Goal: Task Accomplishment & Management: Use online tool/utility

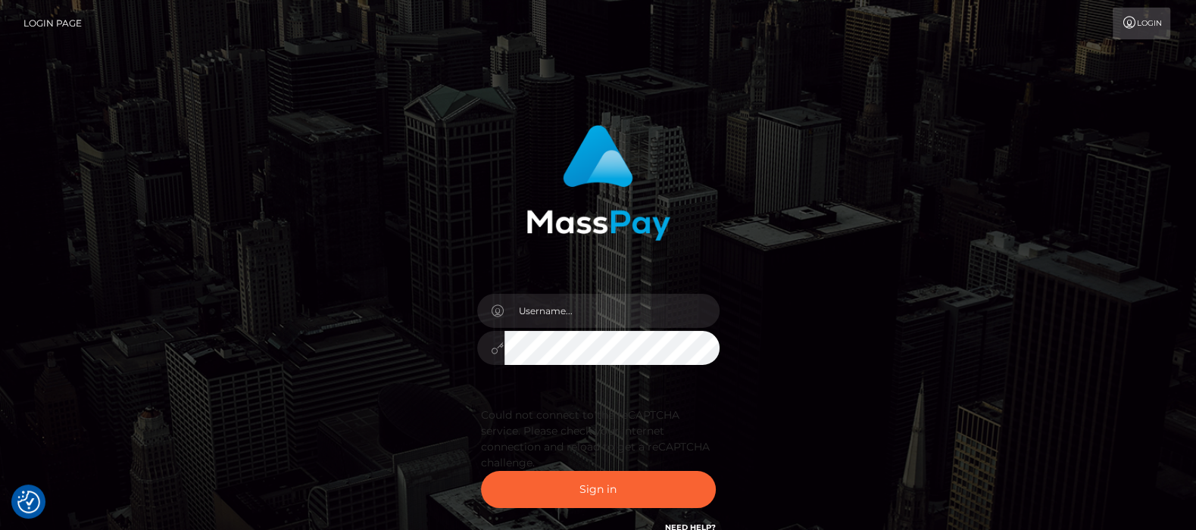
type input "df.es"
click at [584, 487] on button "Sign in" at bounding box center [598, 489] width 235 height 37
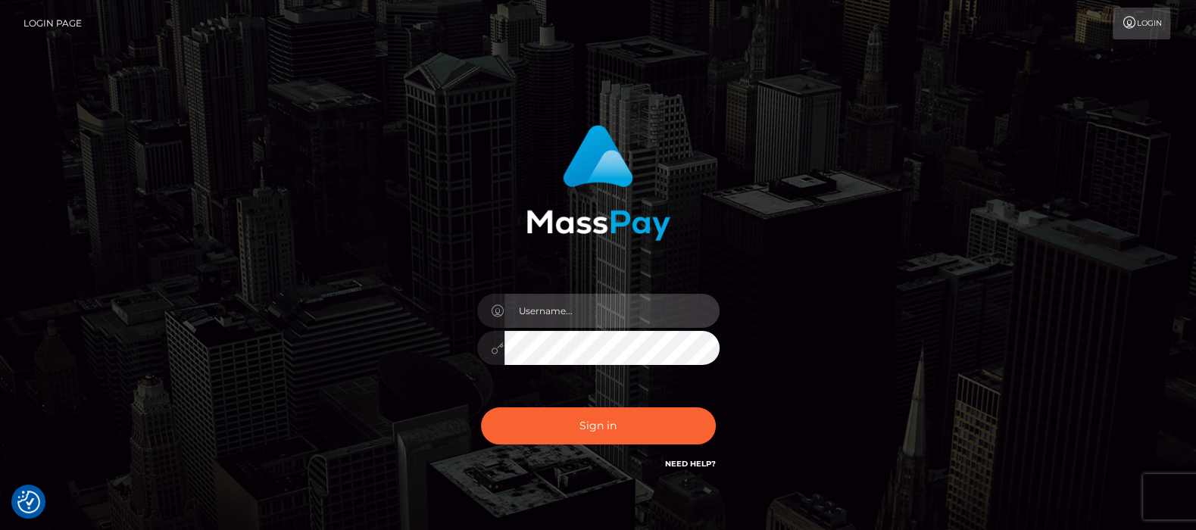
click at [578, 309] on input "text" at bounding box center [612, 311] width 215 height 34
type input "df.es"
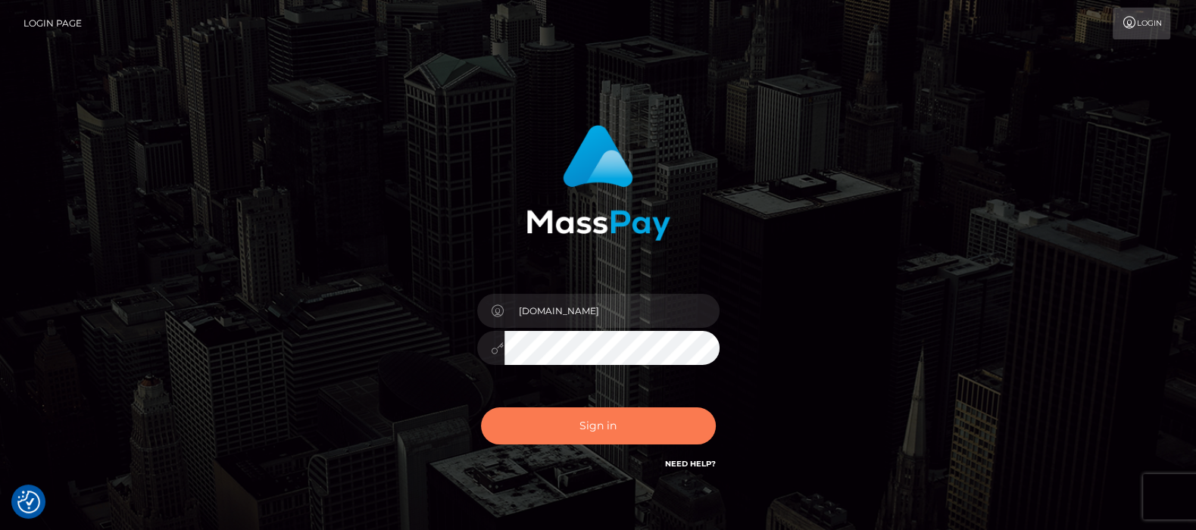
click at [597, 424] on button "Sign in" at bounding box center [598, 426] width 235 height 37
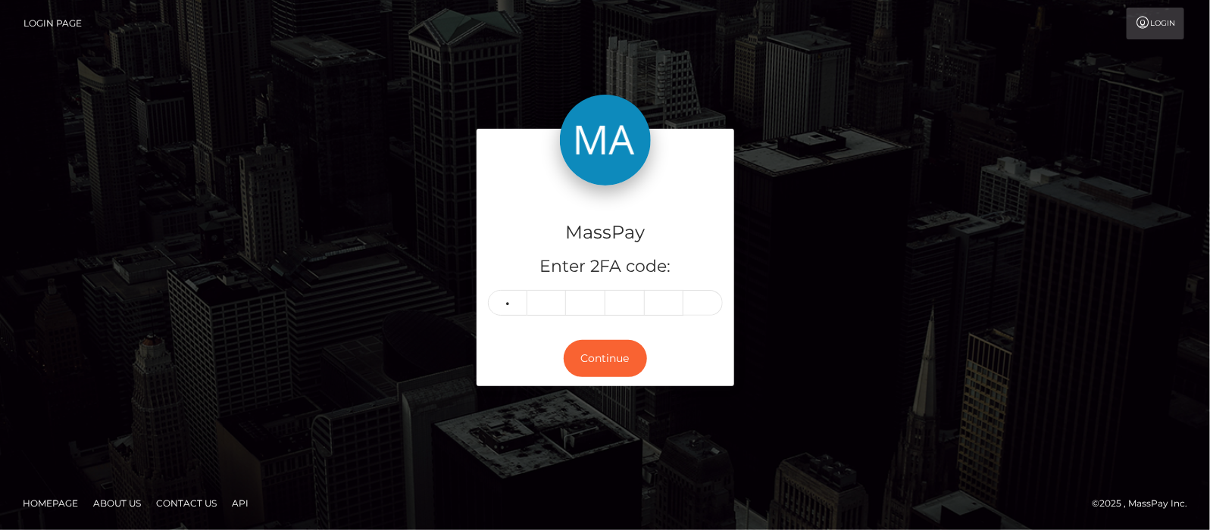
type input "6"
type input "3"
type input "2"
type input "4"
type input "1"
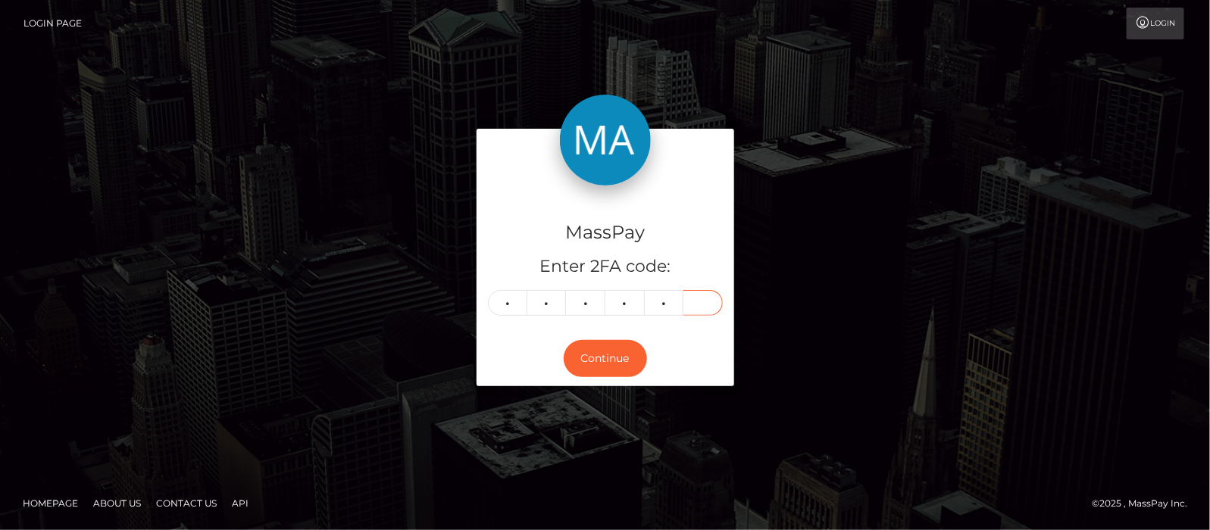
type input "3"
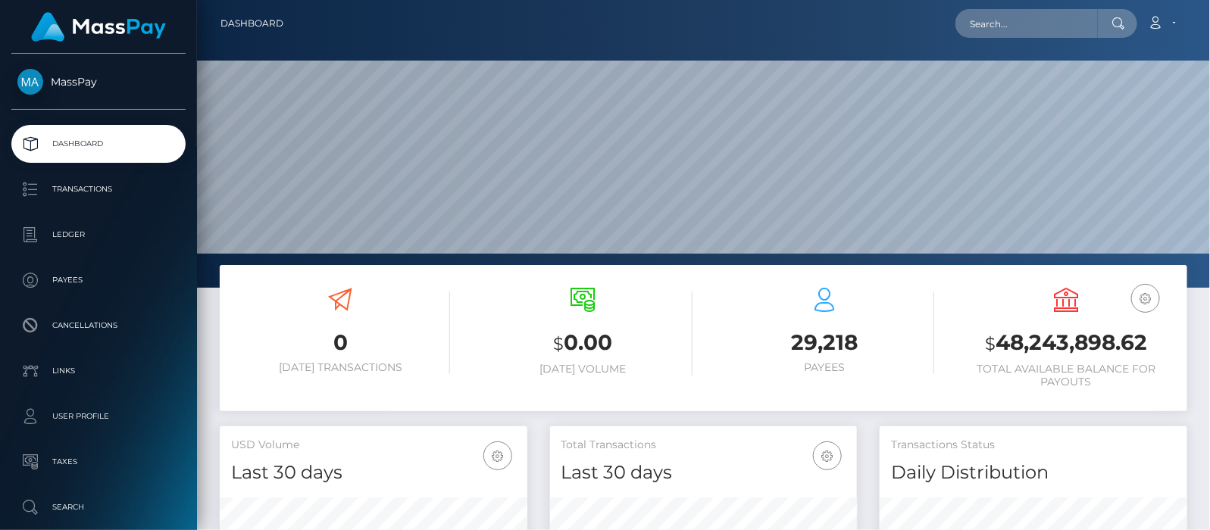
scroll to position [268, 308]
click at [1011, 10] on input "text" at bounding box center [1026, 23] width 142 height 29
paste input "[EMAIL_ADDRESS][DOMAIN_NAME]"
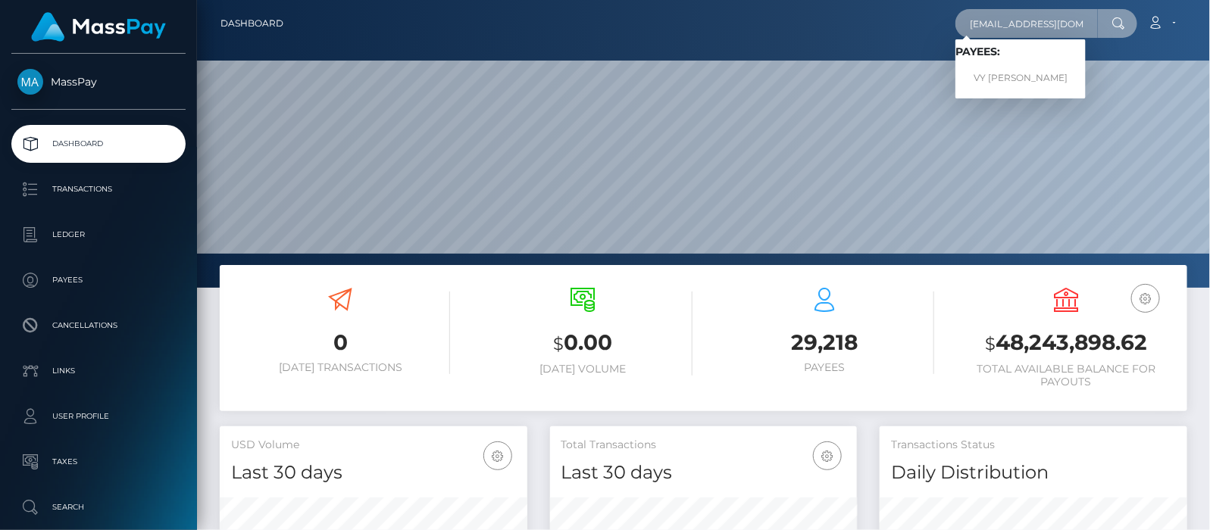
type input "[EMAIL_ADDRESS][DOMAIN_NAME]"
click at [1017, 74] on link "VY THAO LE" at bounding box center [1020, 78] width 130 height 28
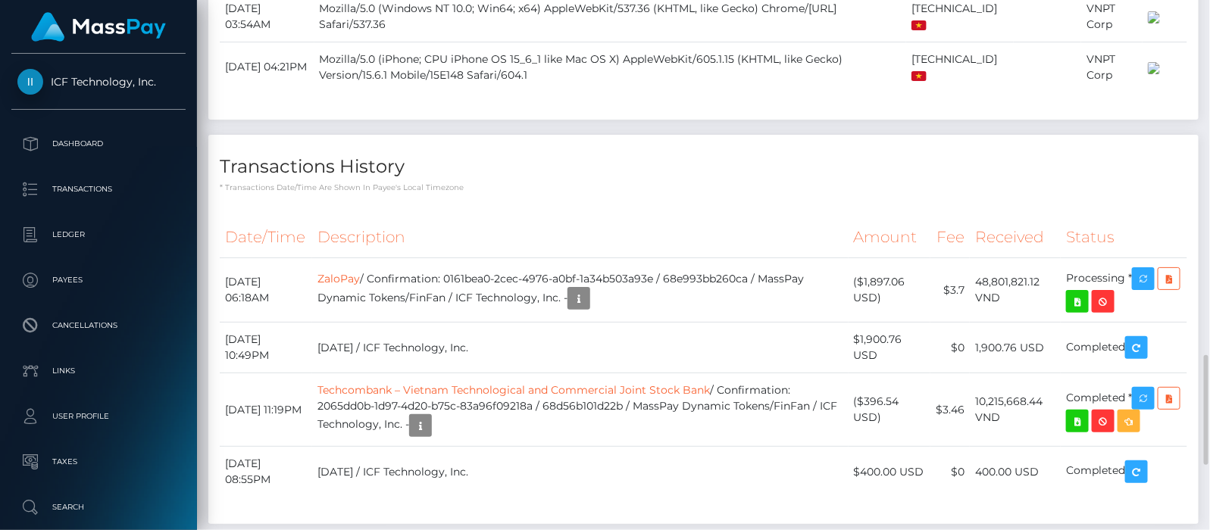
scroll to position [2015, 0]
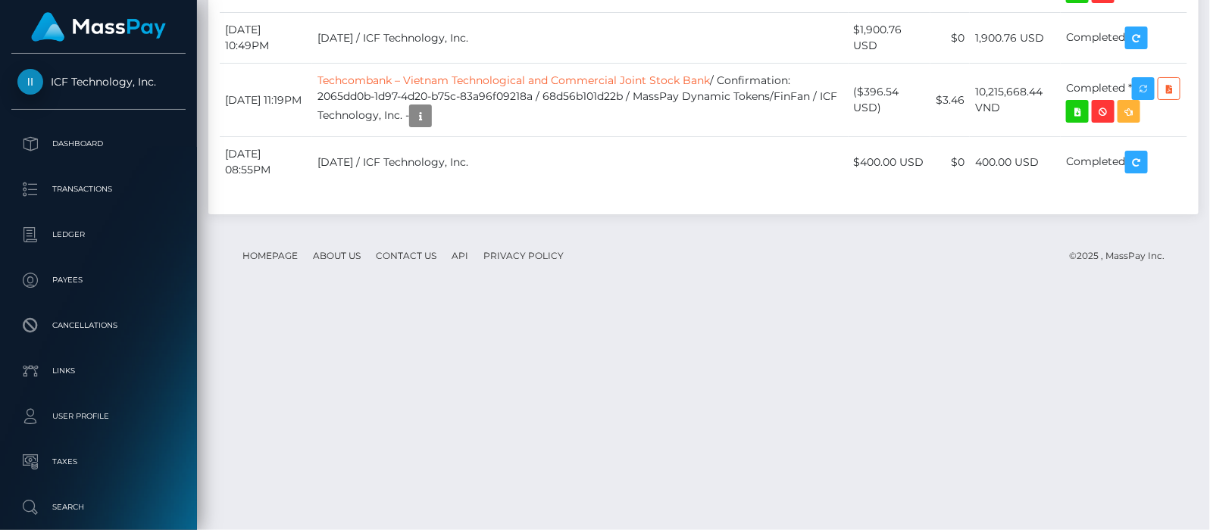
click at [1150, 195] on div "Force status update" at bounding box center [1116, 187] width 111 height 28
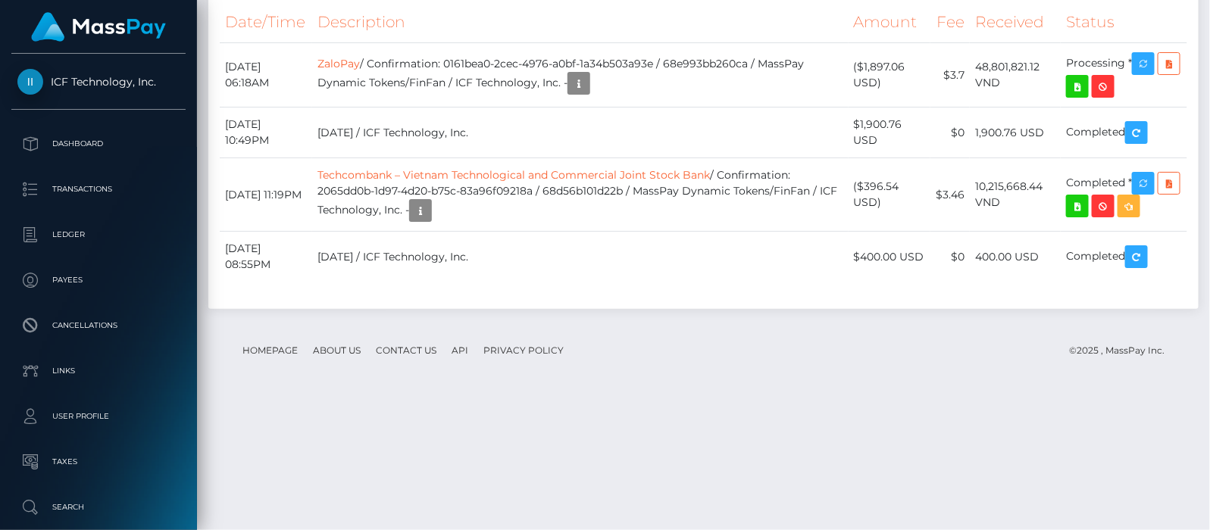
scroll to position [182, 308]
